Goal: Transaction & Acquisition: Book appointment/travel/reservation

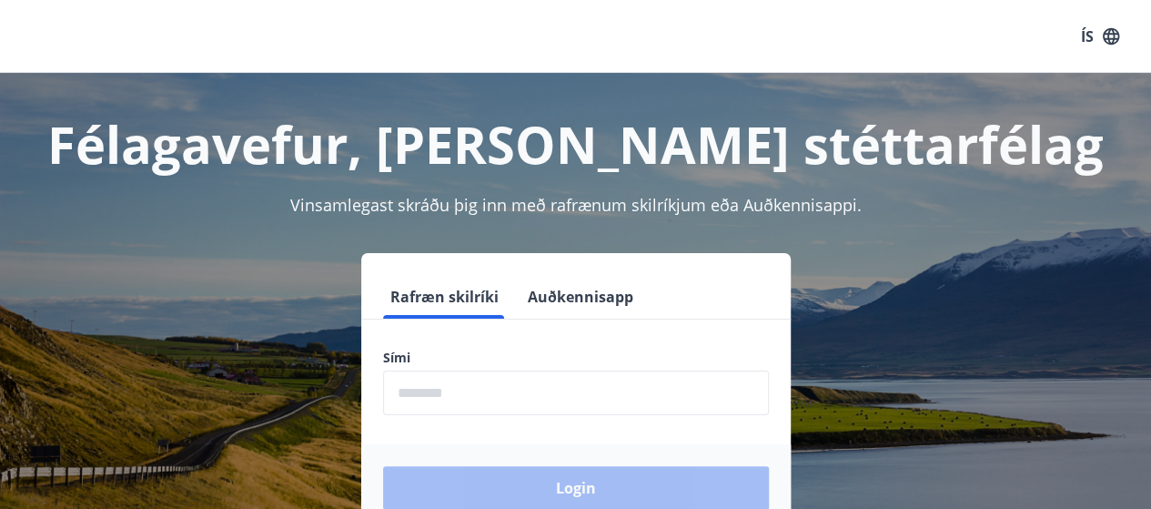
click at [500, 392] on input "phone" at bounding box center [576, 392] width 386 height 45
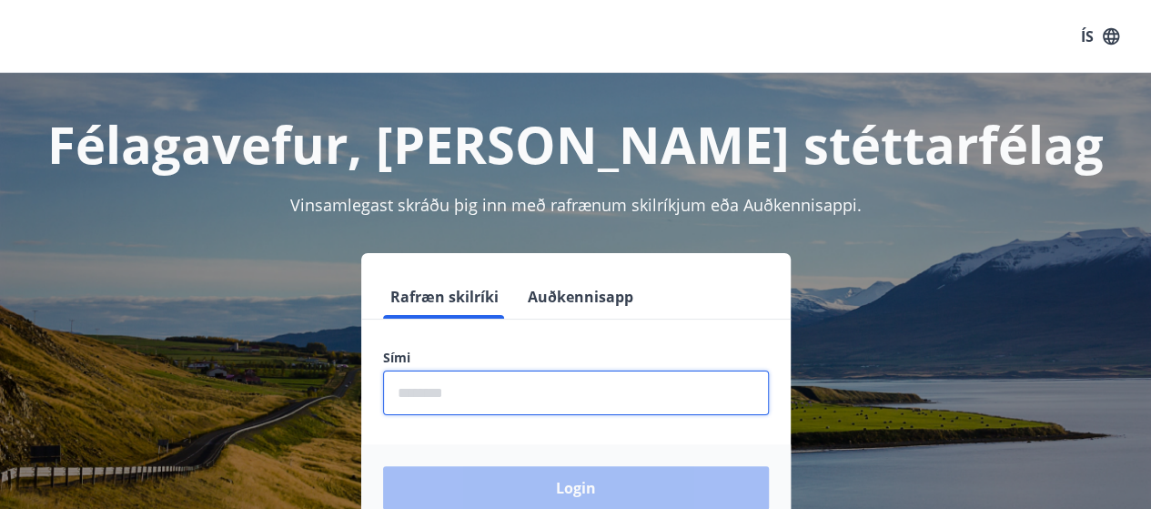
type input "********"
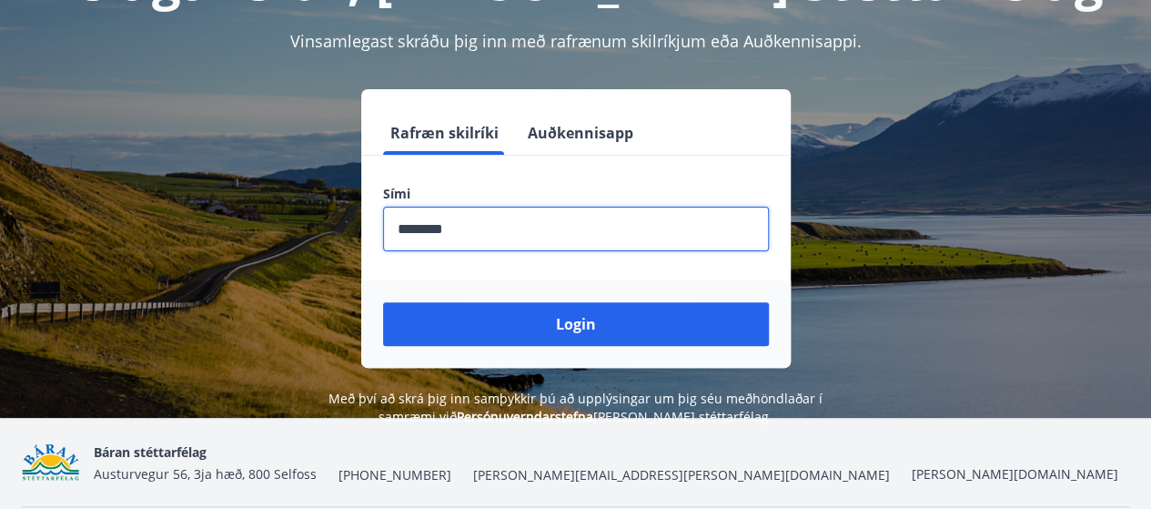
scroll to position [182, 0]
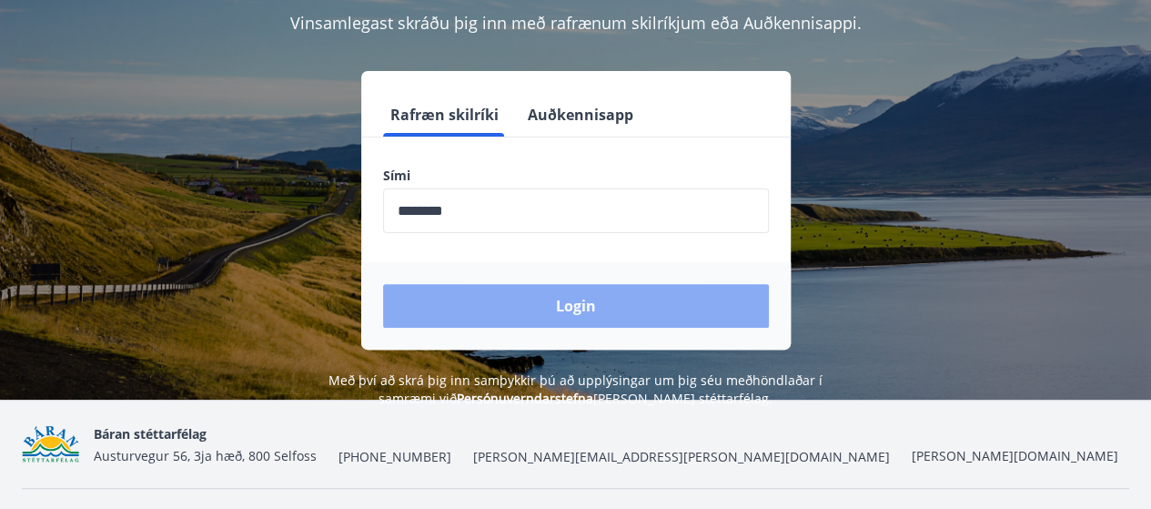
click at [569, 304] on button "Login" at bounding box center [576, 306] width 386 height 44
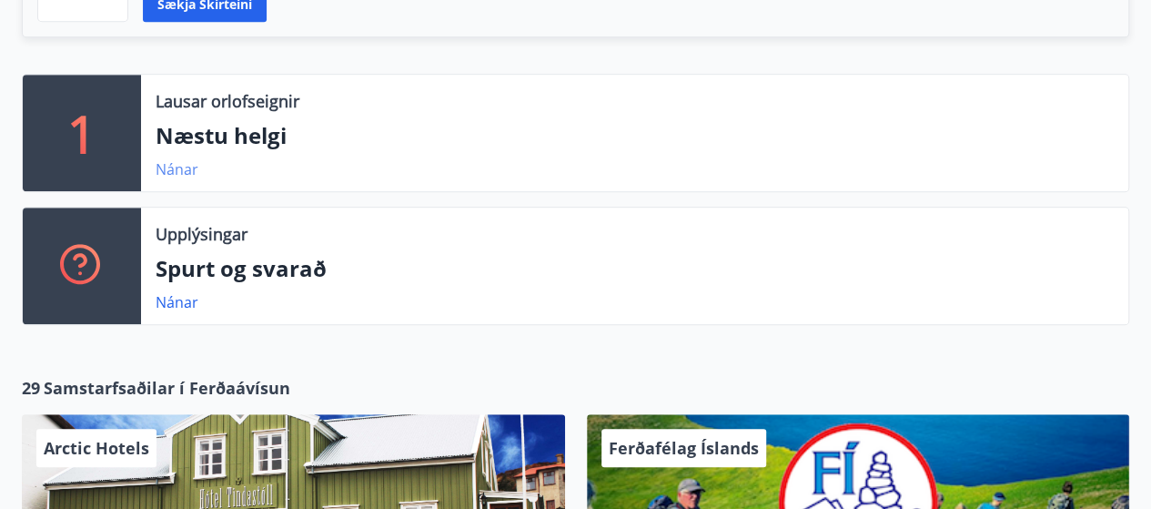
scroll to position [637, 0]
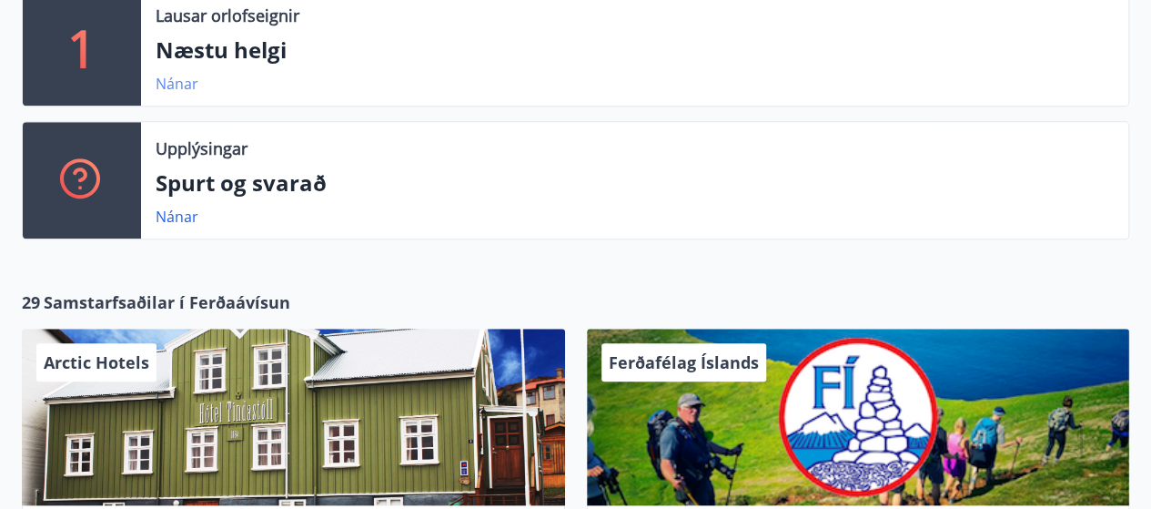
click at [173, 83] on link "Nánar" at bounding box center [177, 84] width 43 height 20
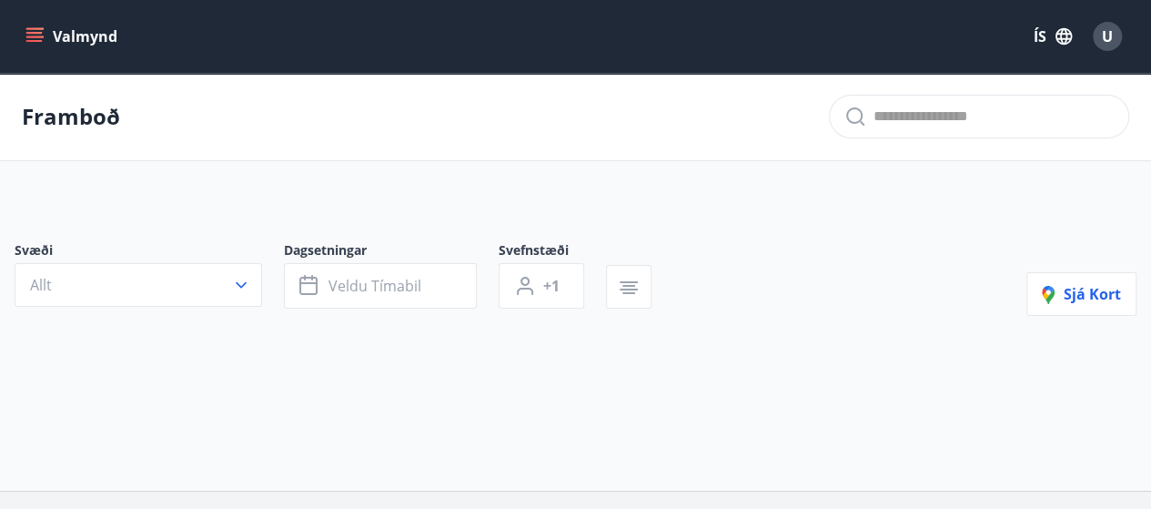
type input "*"
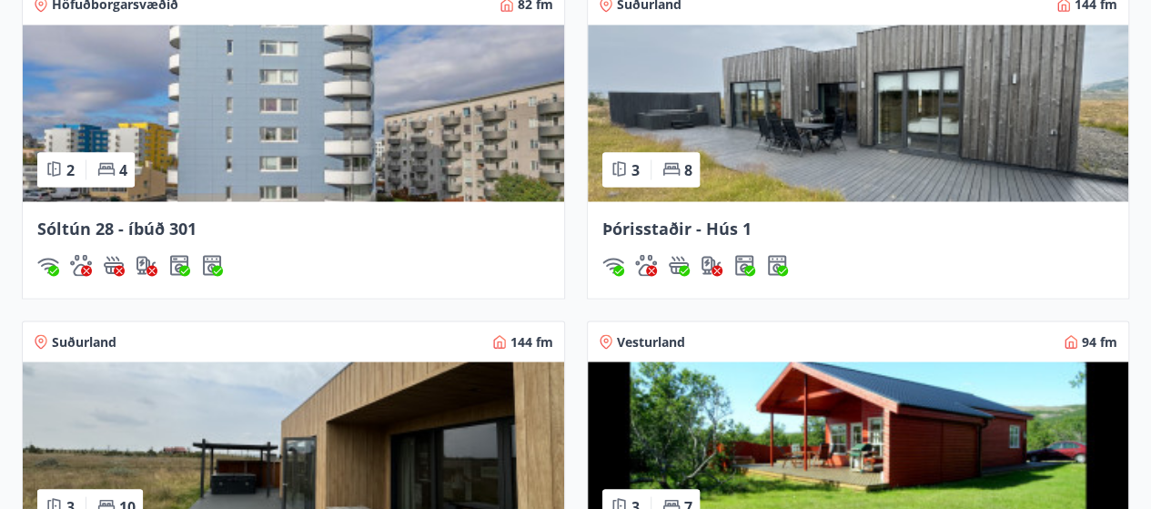
scroll to position [1611, 0]
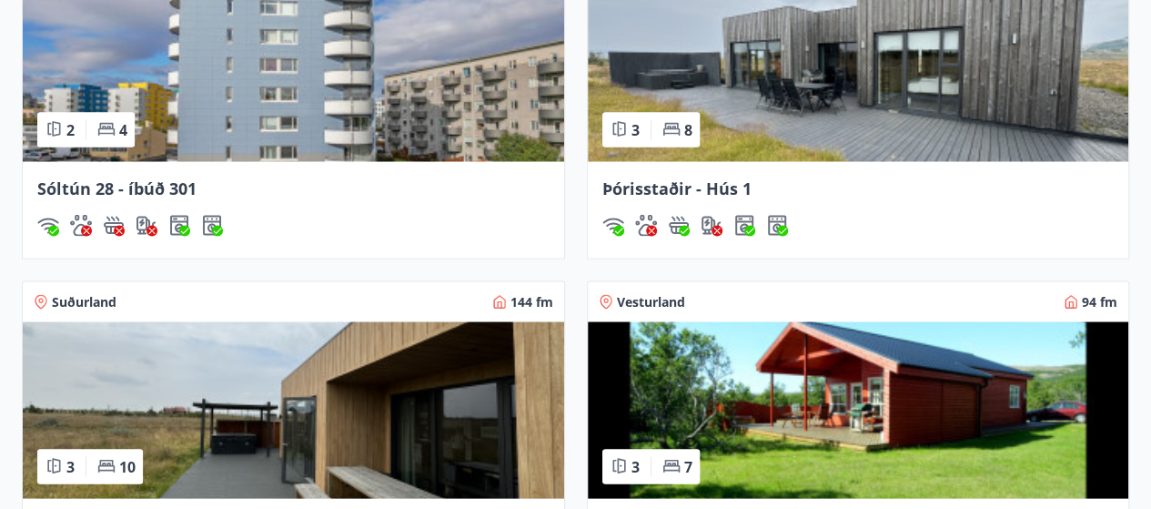
click at [426, 85] on img at bounding box center [293, 73] width 541 height 177
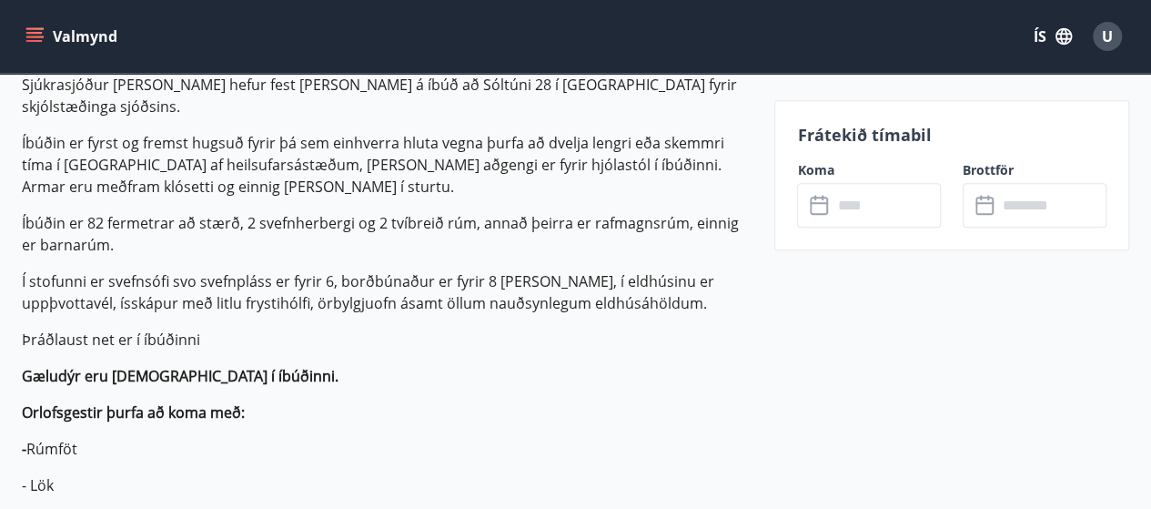
scroll to position [539, 0]
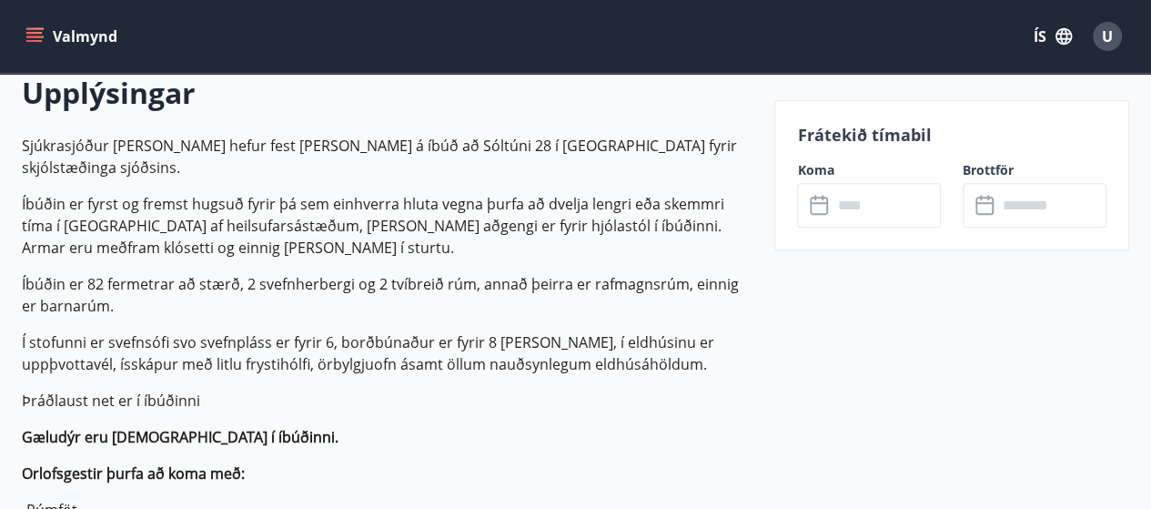
click at [858, 213] on input "text" at bounding box center [886, 205] width 109 height 45
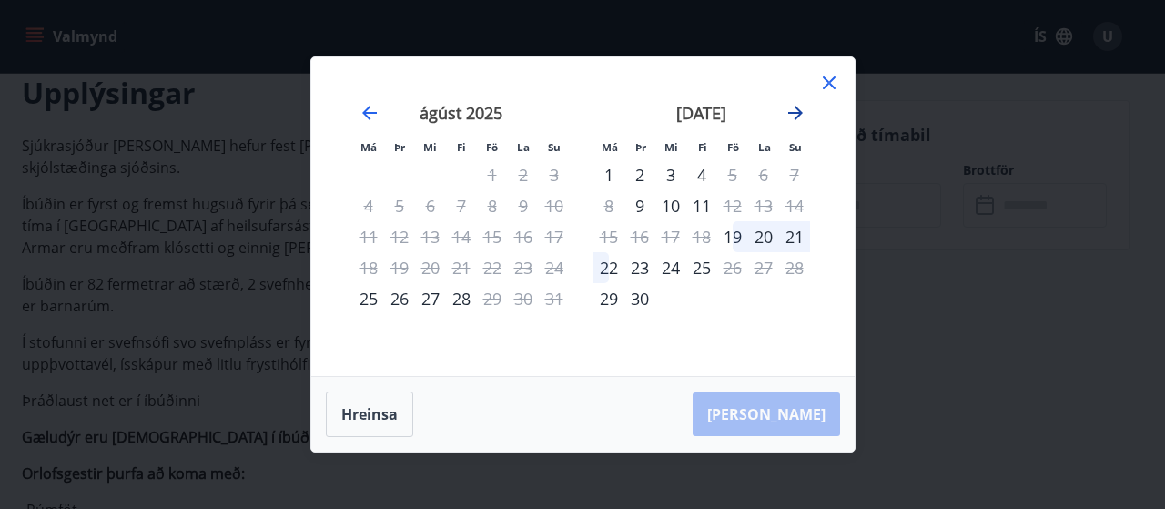
click at [802, 114] on icon "Move forward to switch to the next month." at bounding box center [795, 113] width 22 height 22
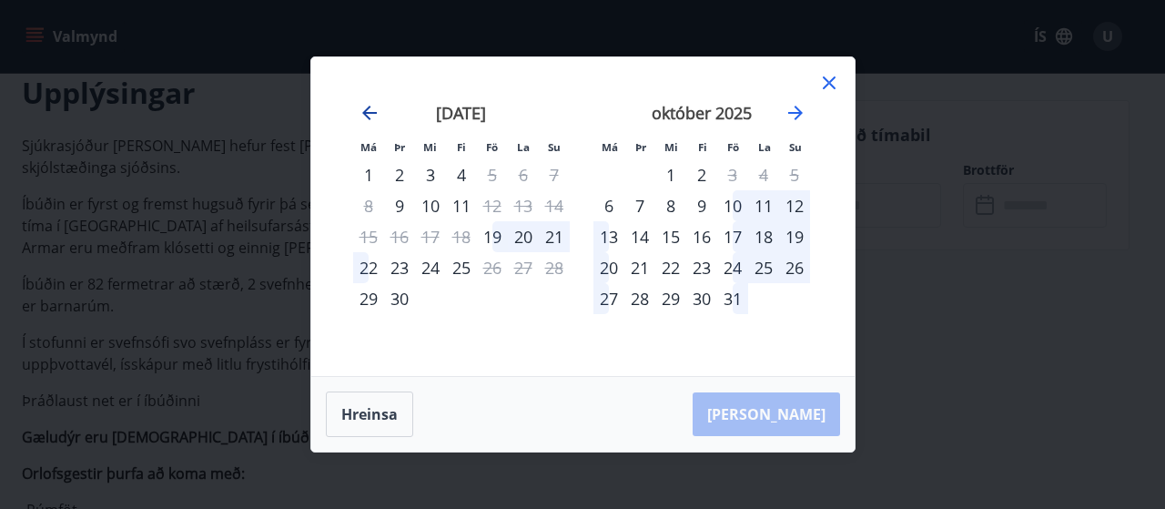
click at [360, 117] on icon "Move backward to switch to the previous month." at bounding box center [370, 113] width 22 height 22
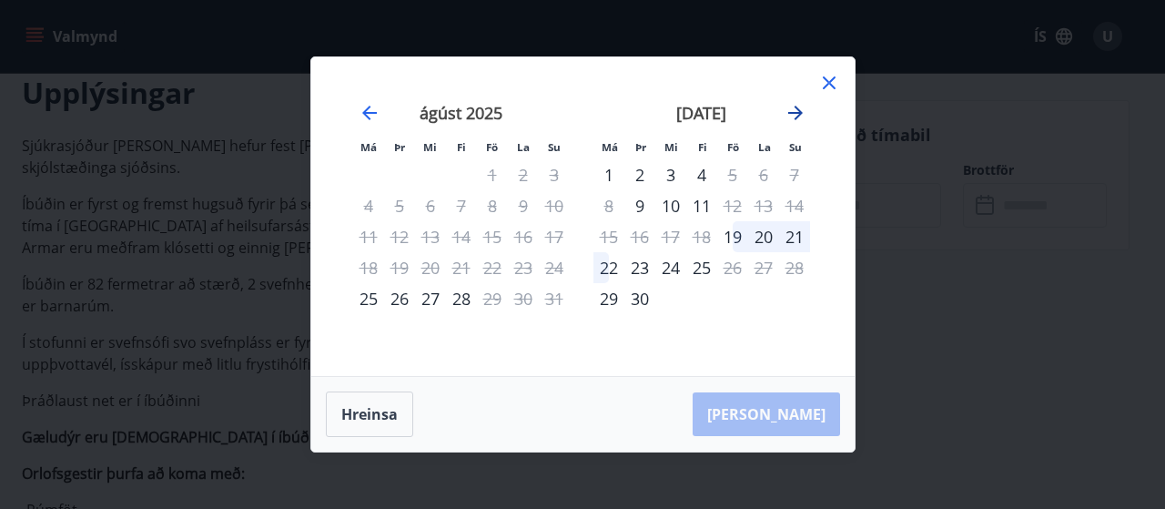
click at [793, 112] on icon "Move forward to switch to the next month." at bounding box center [795, 113] width 15 height 15
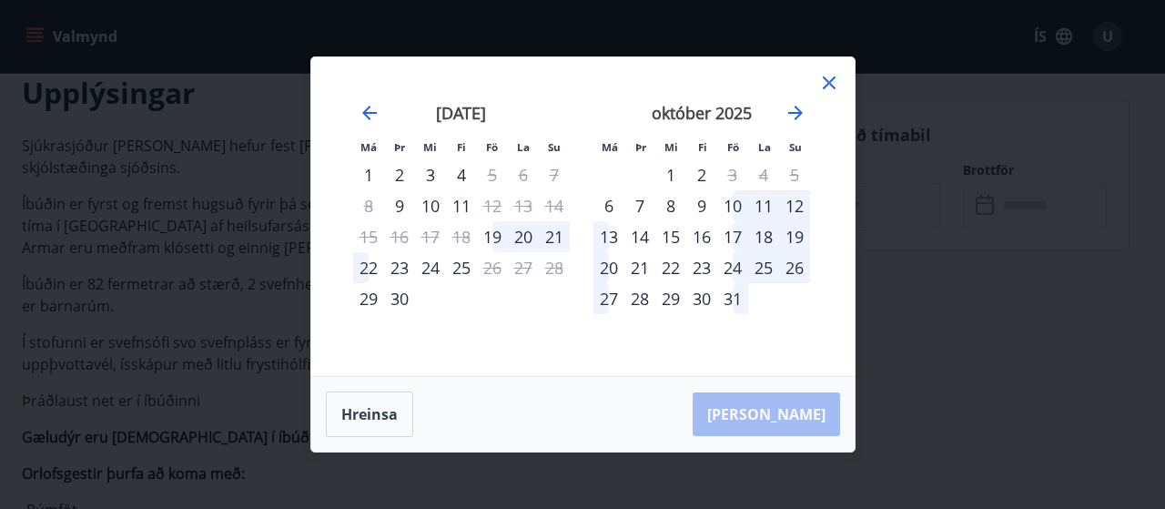
click at [768, 205] on div "11" at bounding box center [763, 205] width 31 height 31
click at [794, 207] on div "12" at bounding box center [794, 205] width 31 height 31
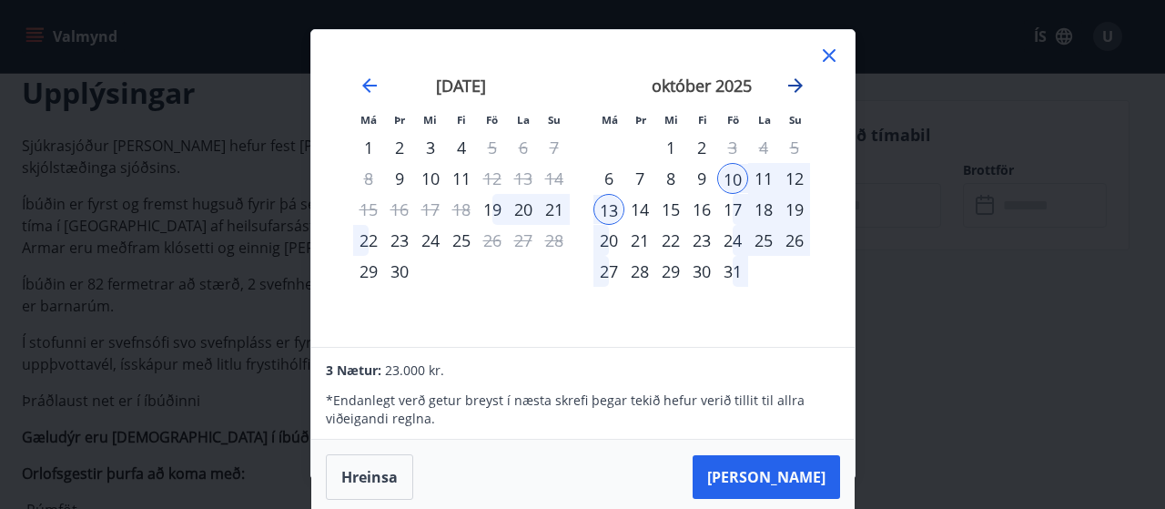
click at [799, 85] on icon "Move forward to switch to the next month." at bounding box center [795, 85] width 15 height 15
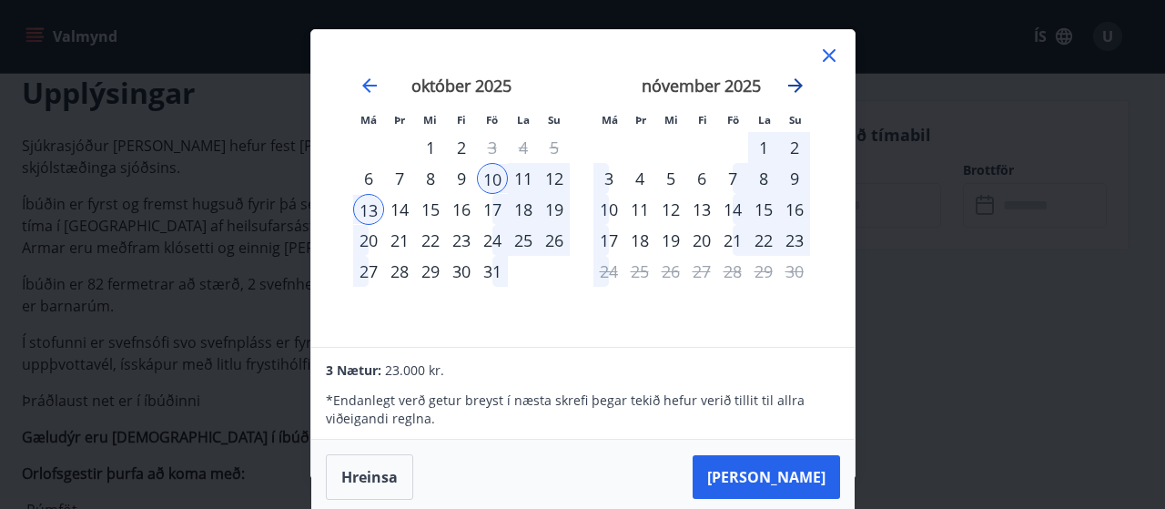
click at [794, 85] on icon "Move forward to switch to the next month." at bounding box center [795, 85] width 15 height 15
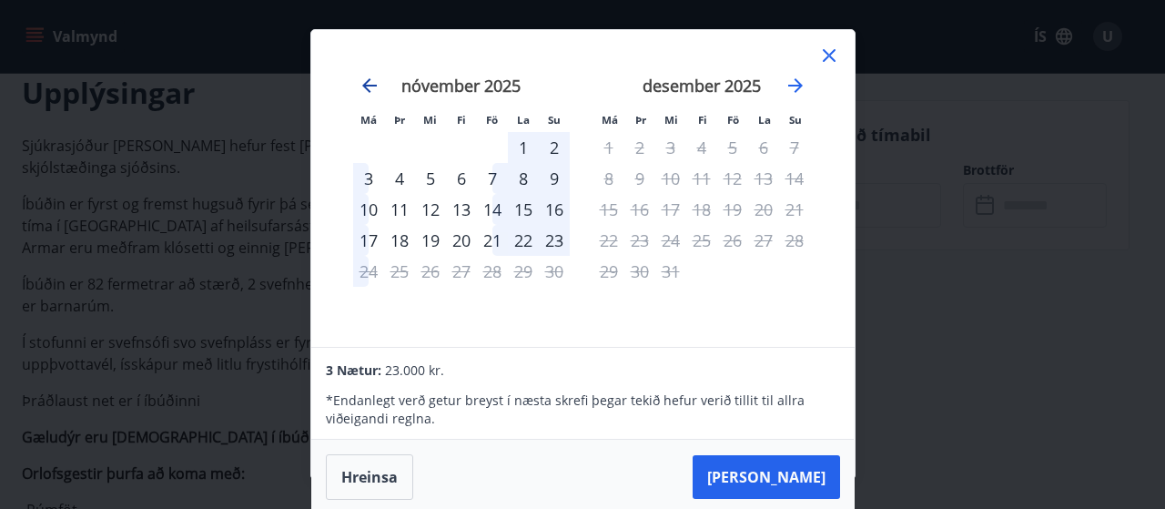
click at [366, 83] on icon "Move backward to switch to the previous month." at bounding box center [370, 86] width 22 height 22
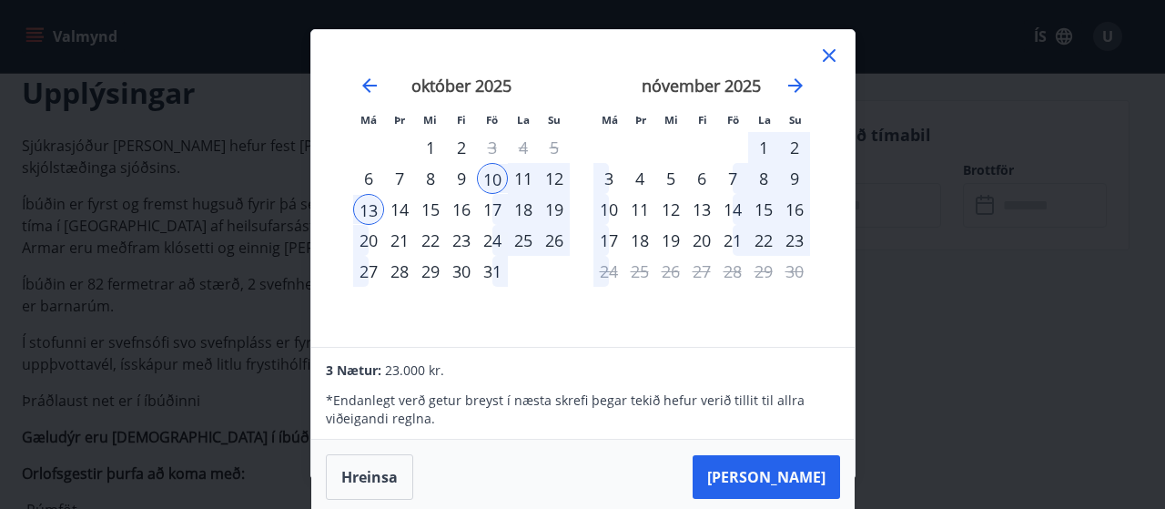
click at [553, 177] on div "12" at bounding box center [554, 178] width 31 height 31
click at [551, 178] on div "12" at bounding box center [554, 178] width 31 height 31
click at [401, 210] on div "14" at bounding box center [399, 209] width 31 height 31
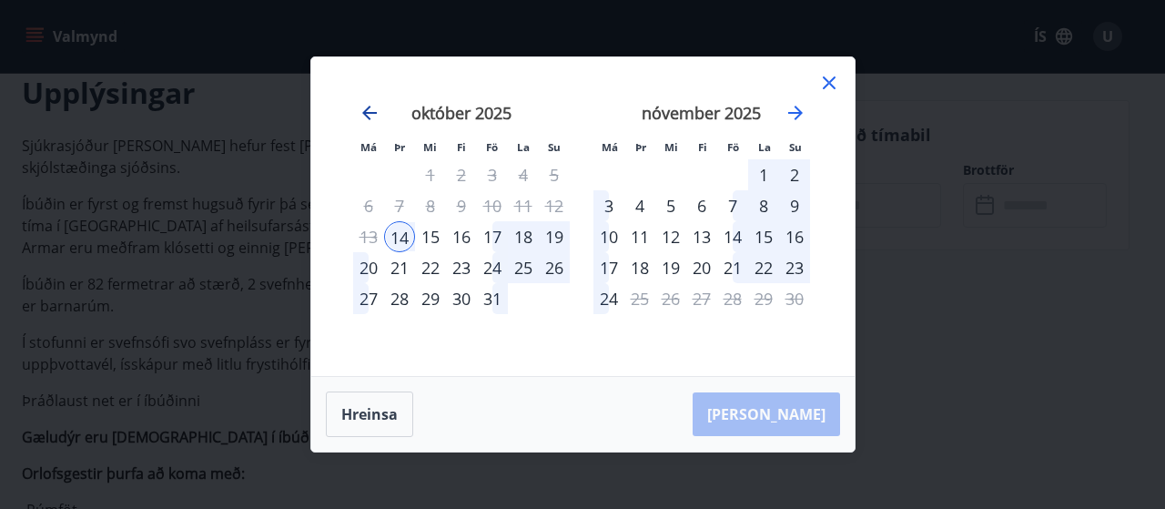
click at [369, 112] on icon "Move backward to switch to the previous month." at bounding box center [370, 113] width 22 height 22
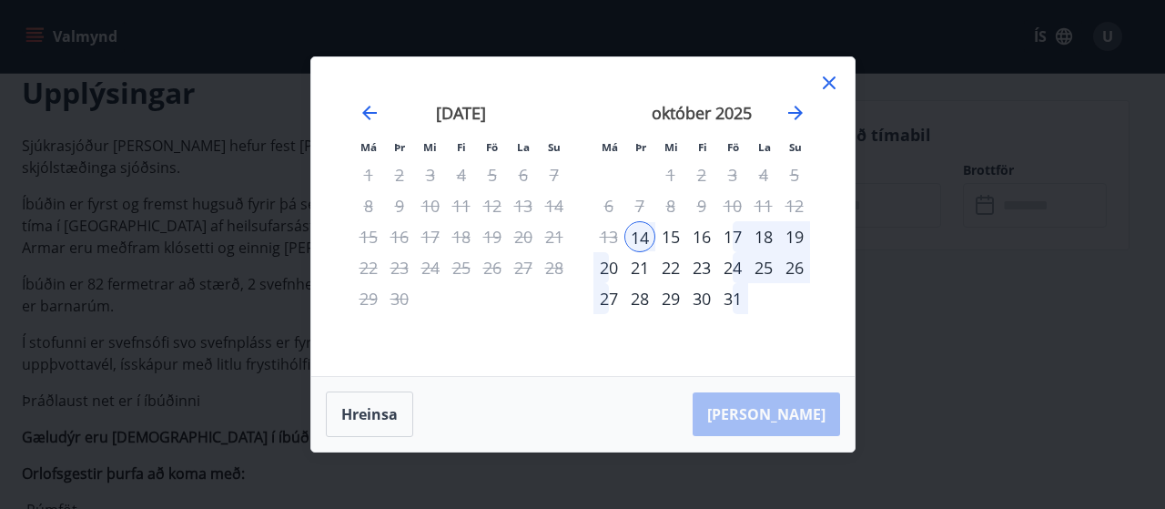
click at [601, 237] on div "13" at bounding box center [608, 236] width 31 height 31
click at [828, 85] on icon at bounding box center [829, 83] width 22 height 22
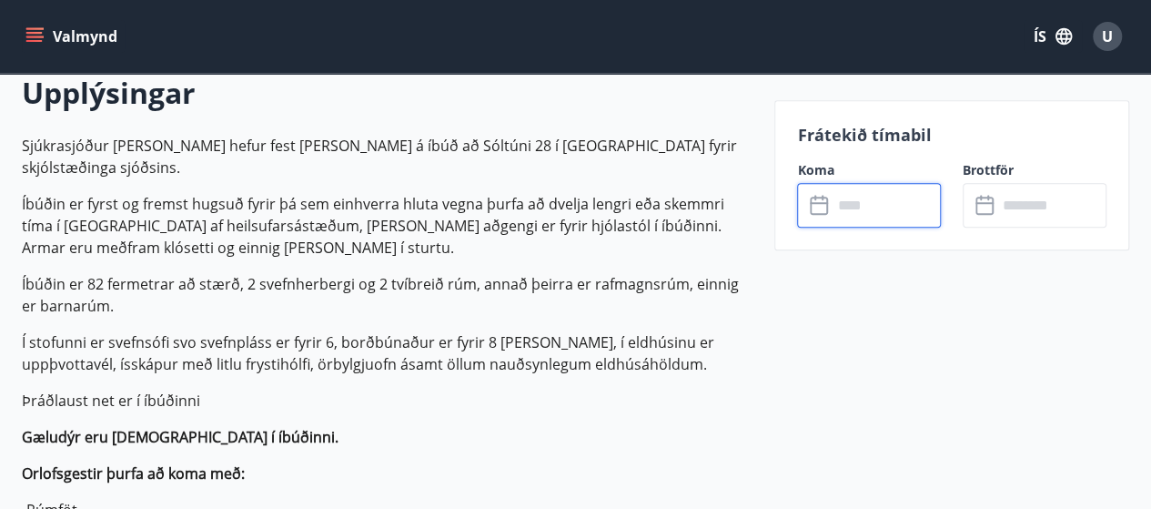
click at [1026, 211] on input "text" at bounding box center [1051, 205] width 109 height 45
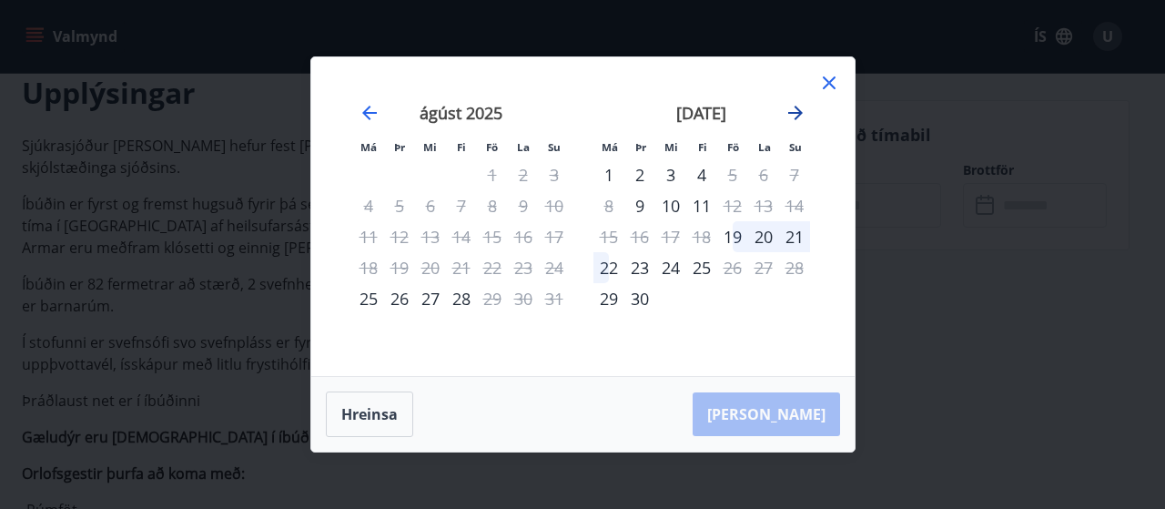
click at [790, 113] on icon "Move forward to switch to the next month." at bounding box center [795, 113] width 15 height 15
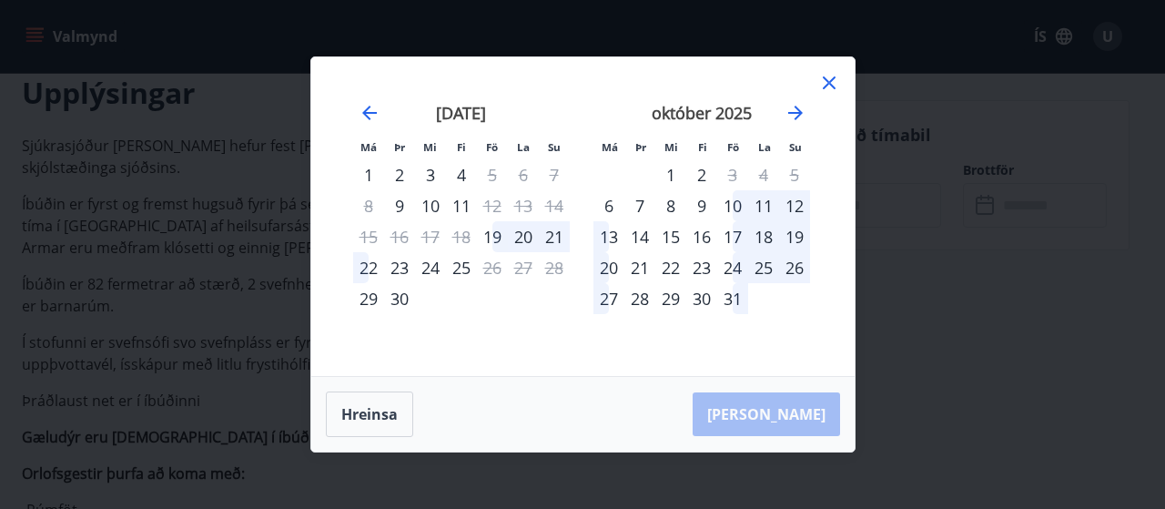
click at [792, 203] on div "12" at bounding box center [794, 205] width 31 height 31
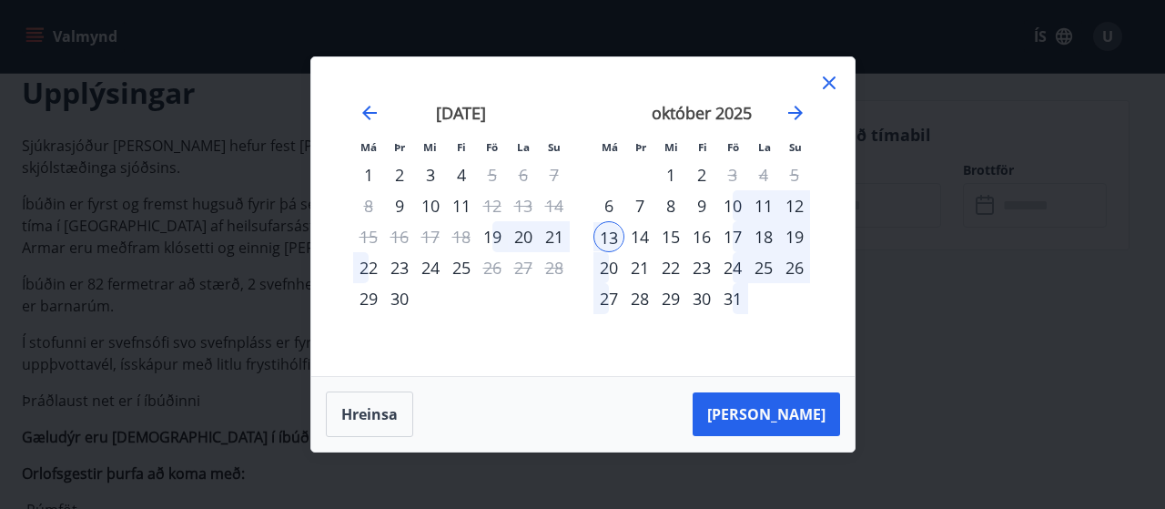
click at [735, 207] on div "10" at bounding box center [732, 205] width 31 height 31
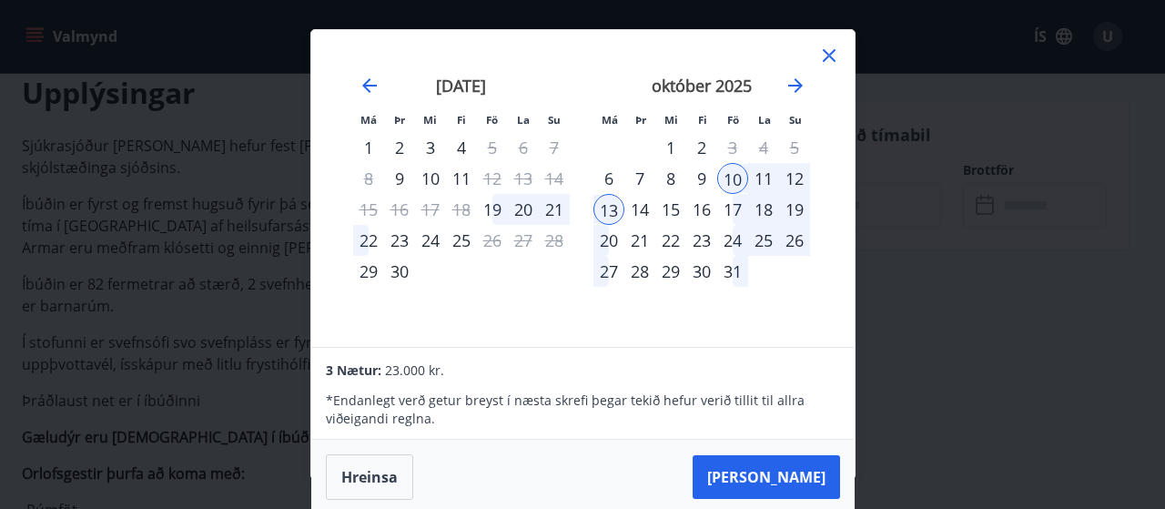
click at [833, 53] on icon at bounding box center [829, 56] width 22 height 22
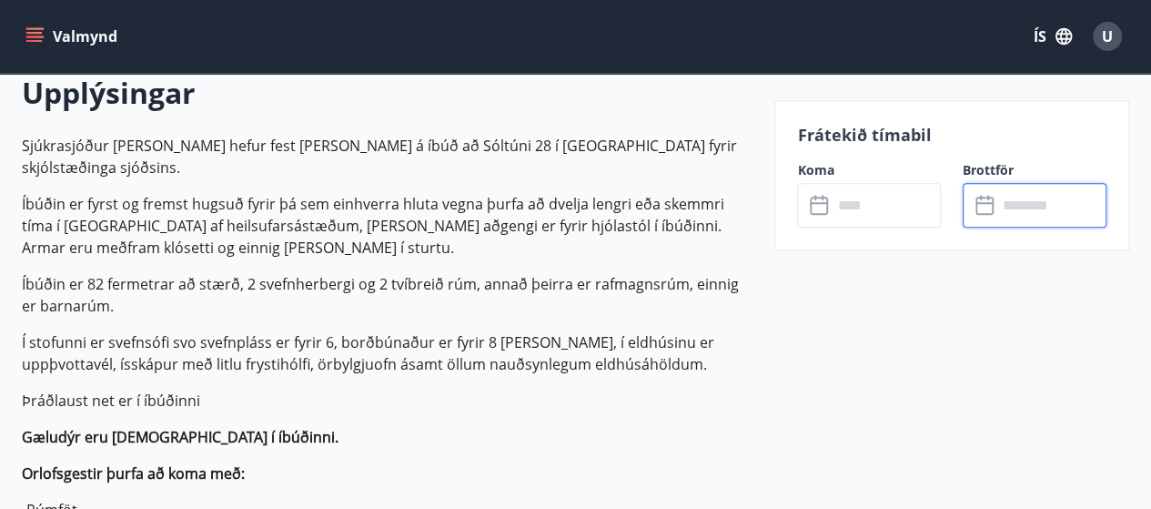
click at [877, 212] on input "text" at bounding box center [886, 205] width 109 height 45
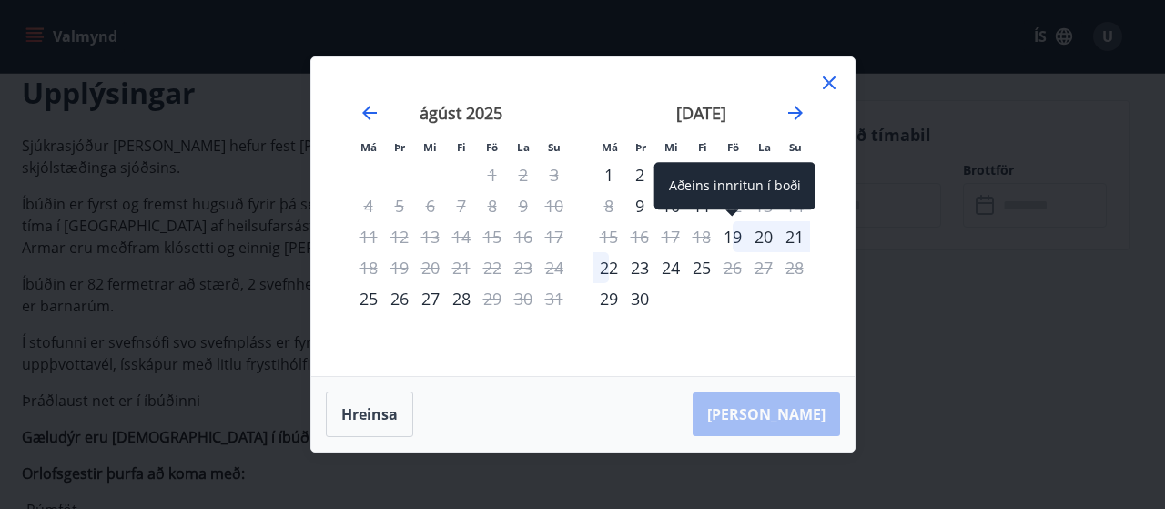
click at [733, 237] on div "19" at bounding box center [732, 236] width 31 height 31
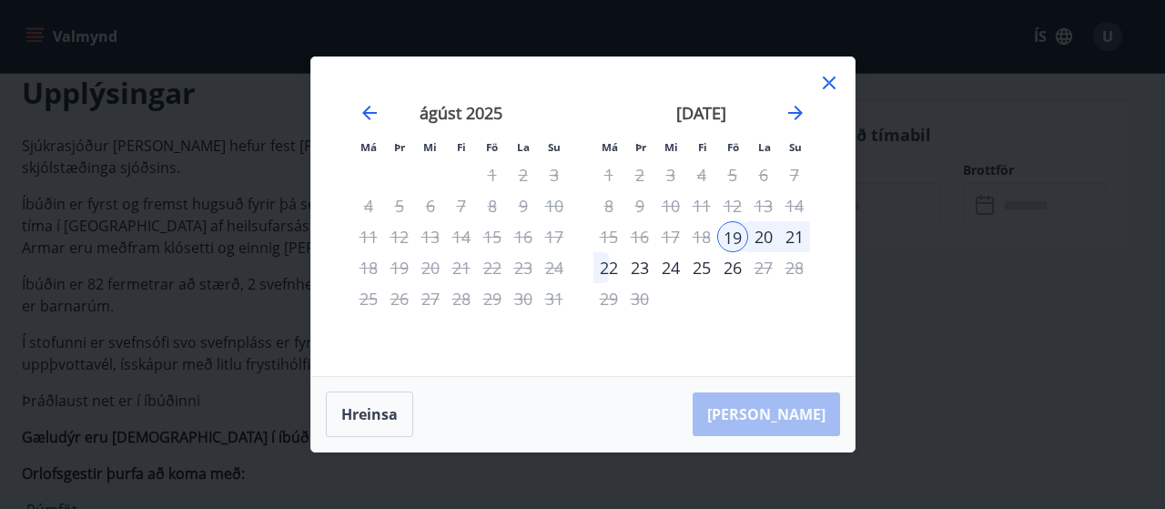
click at [610, 270] on div "22" at bounding box center [608, 267] width 31 height 31
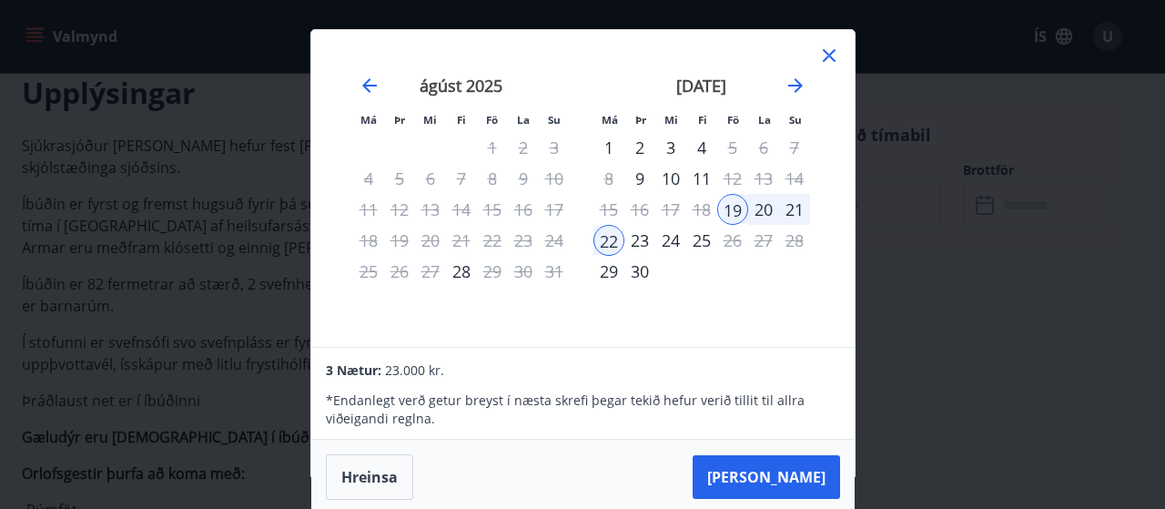
click at [788, 473] on button "[PERSON_NAME]" at bounding box center [765, 477] width 147 height 44
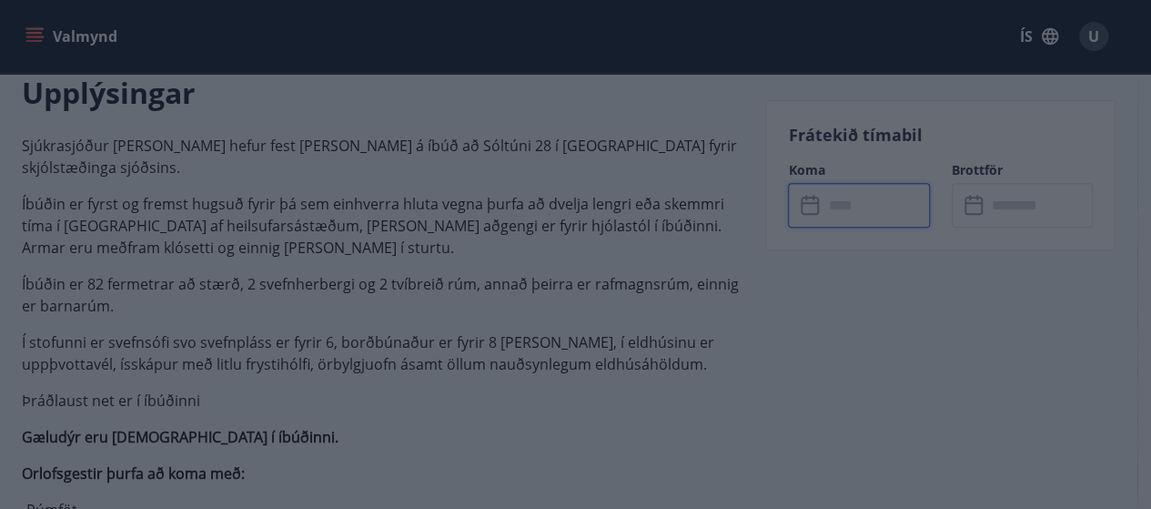
type input "******"
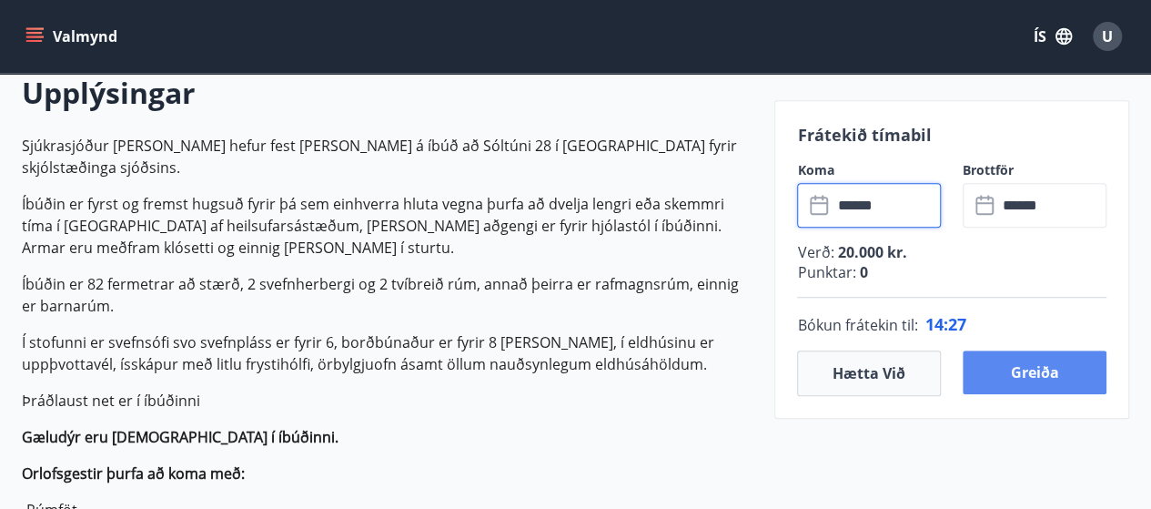
click at [1039, 372] on button "Greiða" at bounding box center [1035, 372] width 144 height 44
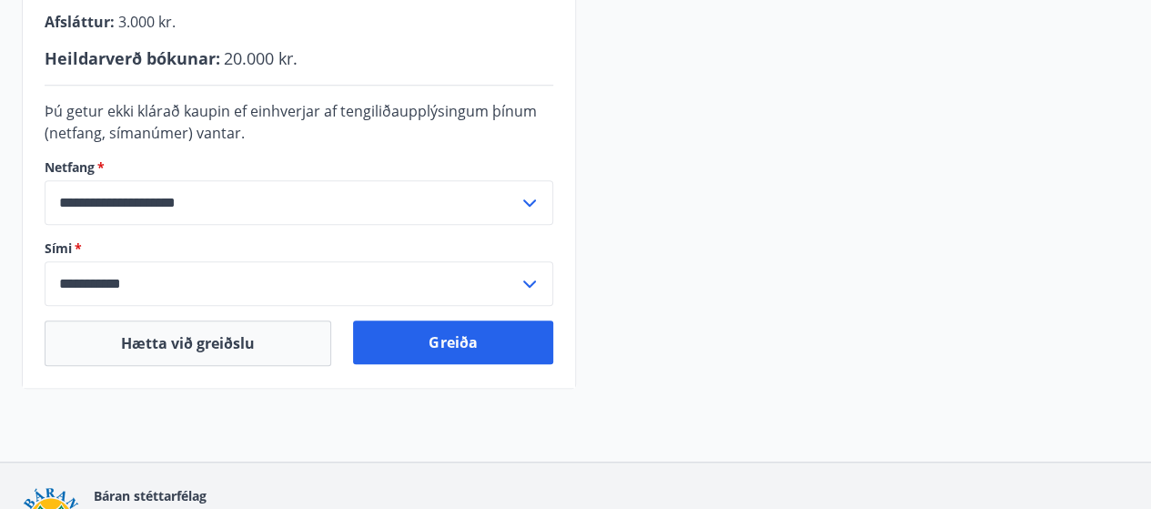
scroll to position [696, 0]
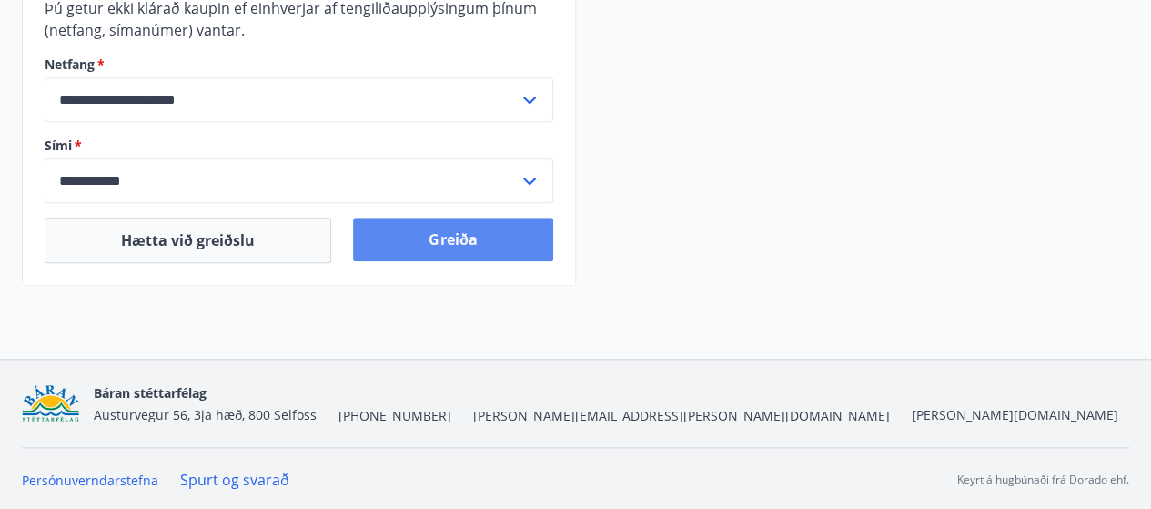
click at [446, 237] on button "Greiða" at bounding box center [452, 239] width 199 height 44
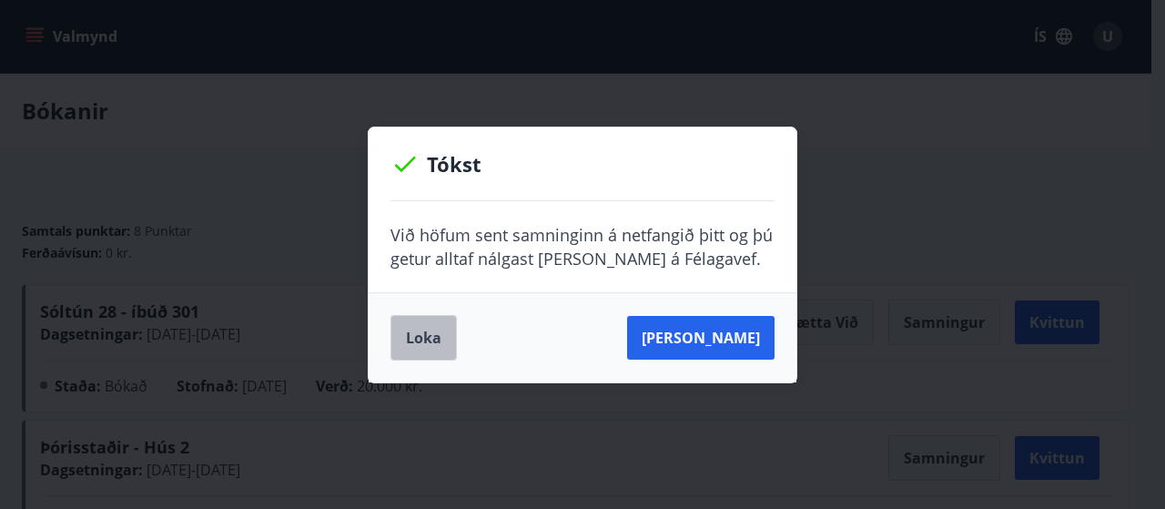
click at [416, 334] on button "Loka" at bounding box center [423, 337] width 66 height 45
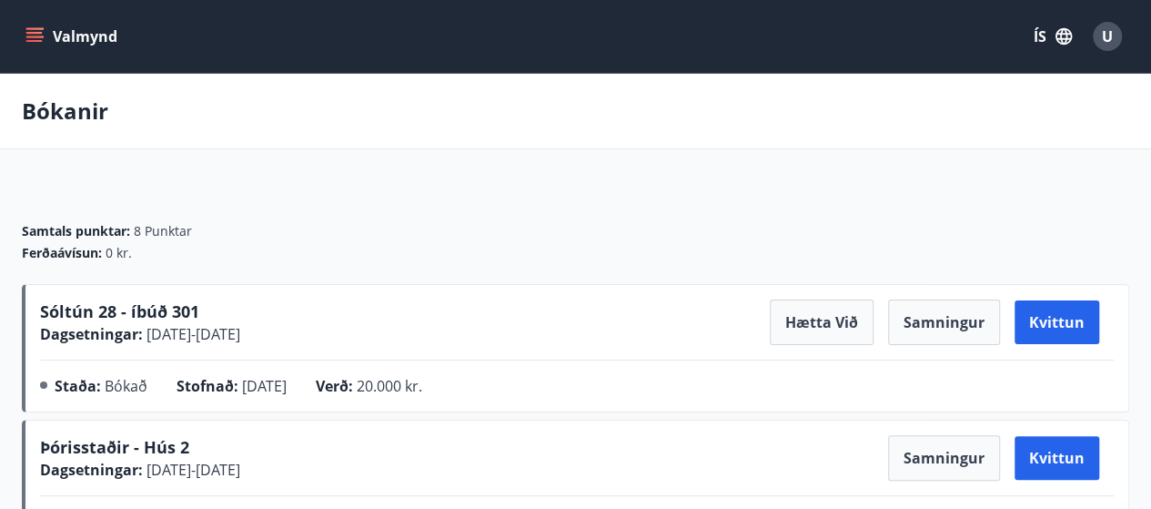
click at [1107, 35] on span "U" at bounding box center [1107, 36] width 11 height 20
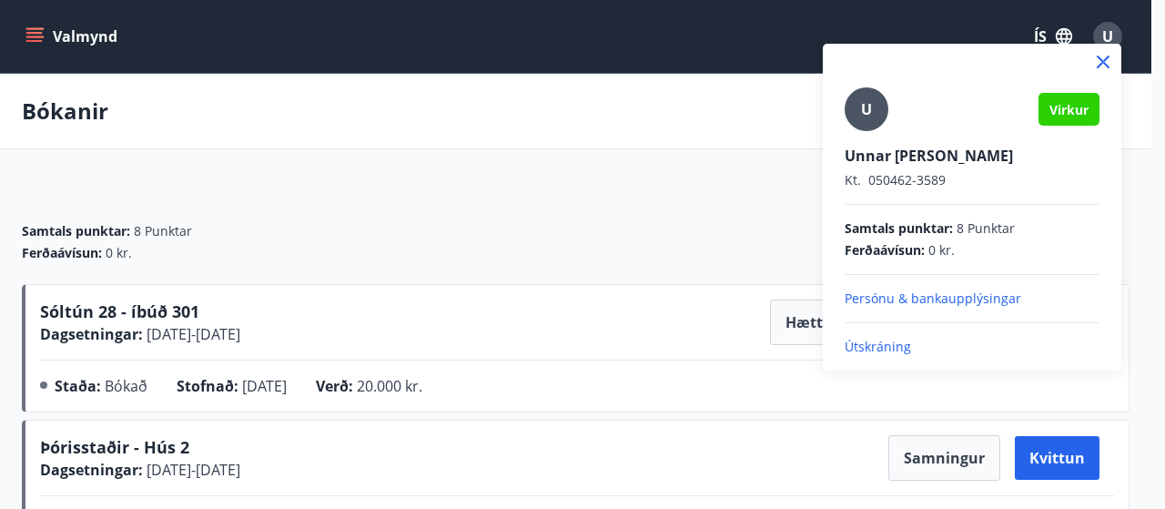
click at [884, 345] on p "Útskráning" at bounding box center [971, 347] width 255 height 18
